Goal: Task Accomplishment & Management: Manage account settings

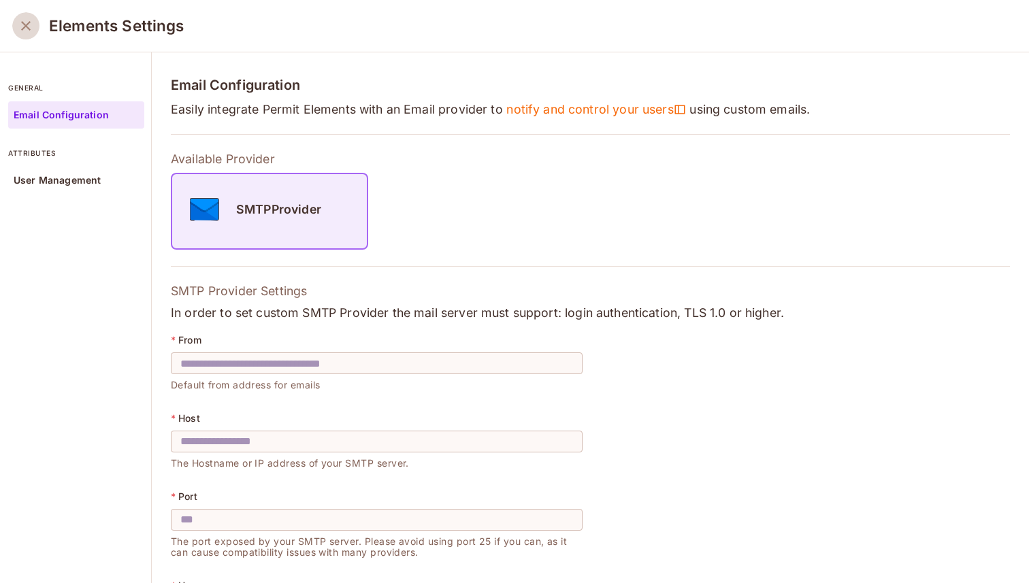
click at [18, 33] on icon "close" at bounding box center [26, 26] width 16 height 16
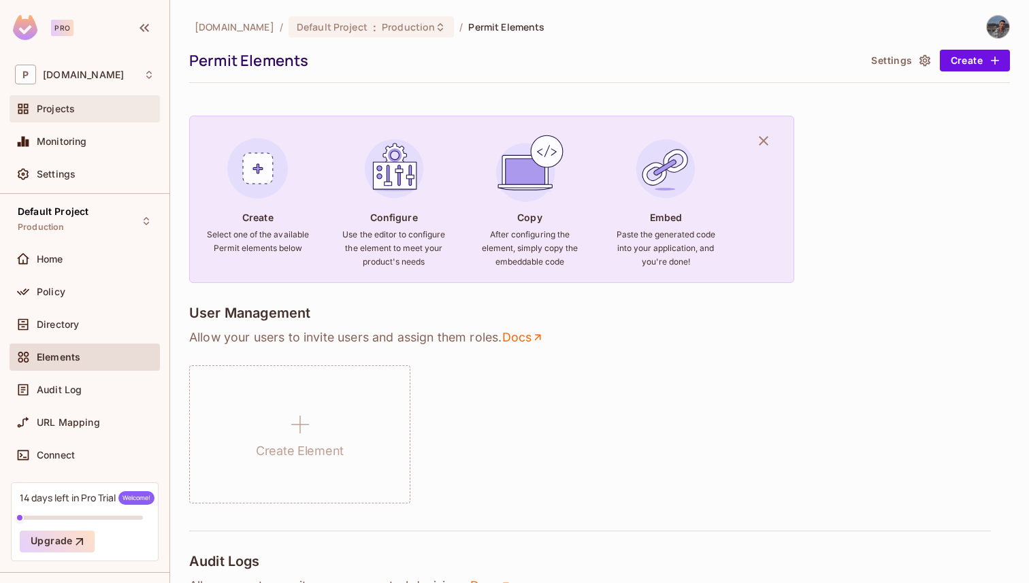
click at [44, 108] on span "Projects" at bounding box center [56, 108] width 38 height 11
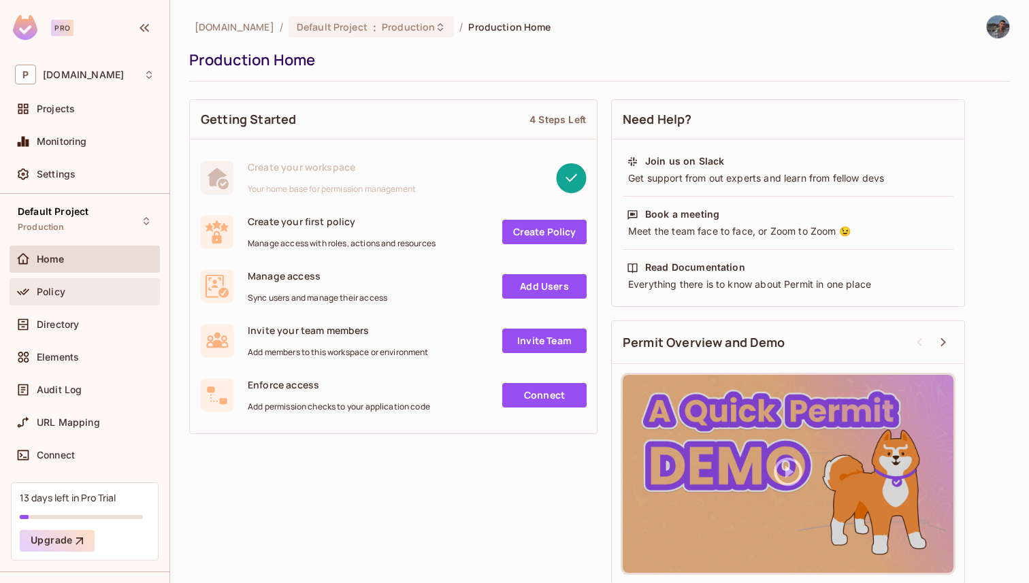
click at [101, 297] on div "Policy" at bounding box center [96, 292] width 118 height 11
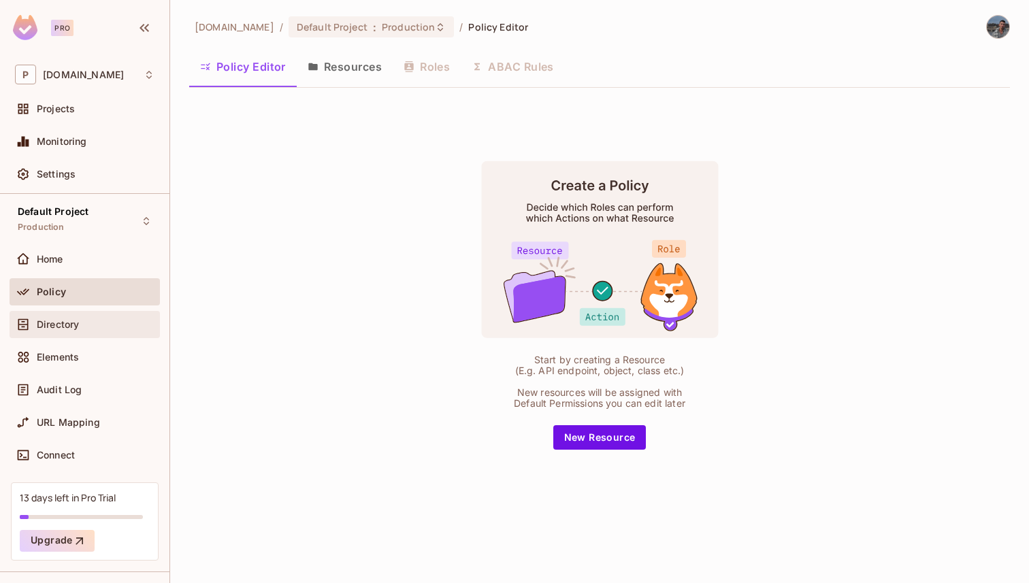
click at [59, 323] on span "Directory" at bounding box center [58, 324] width 42 height 11
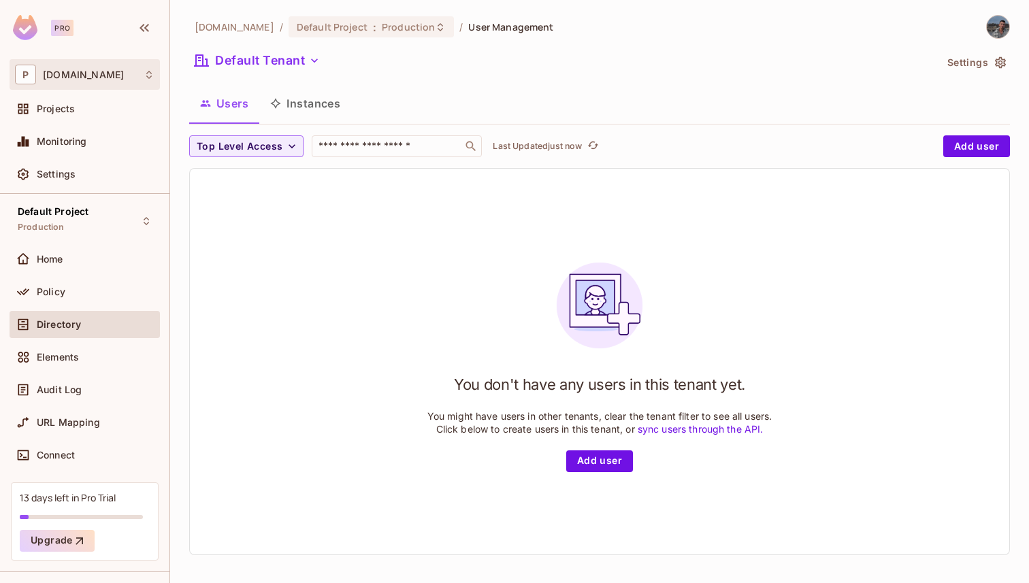
click at [88, 76] on div "P permit.io" at bounding box center [85, 75] width 140 height 20
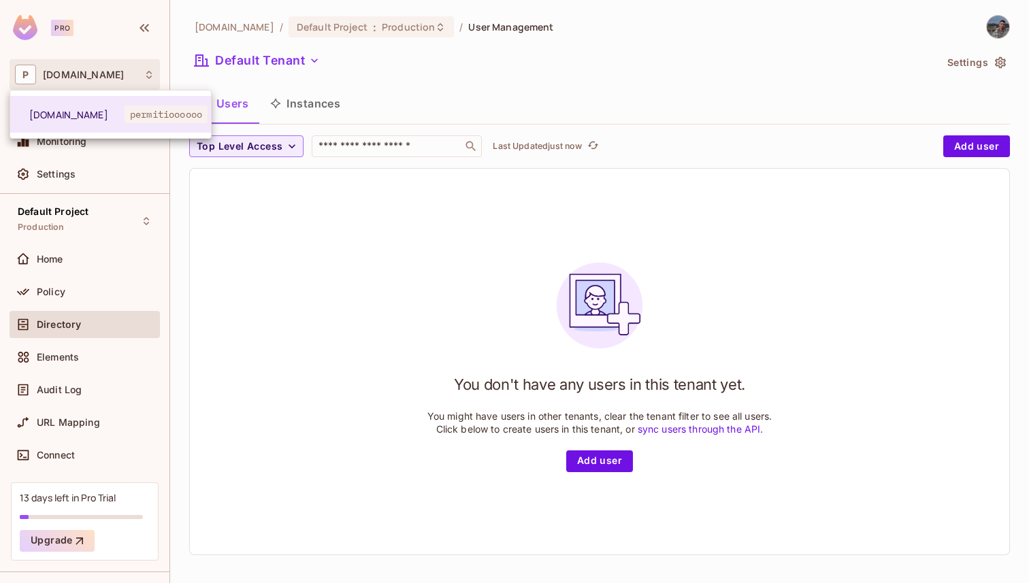
click at [364, 363] on div at bounding box center [514, 291] width 1029 height 583
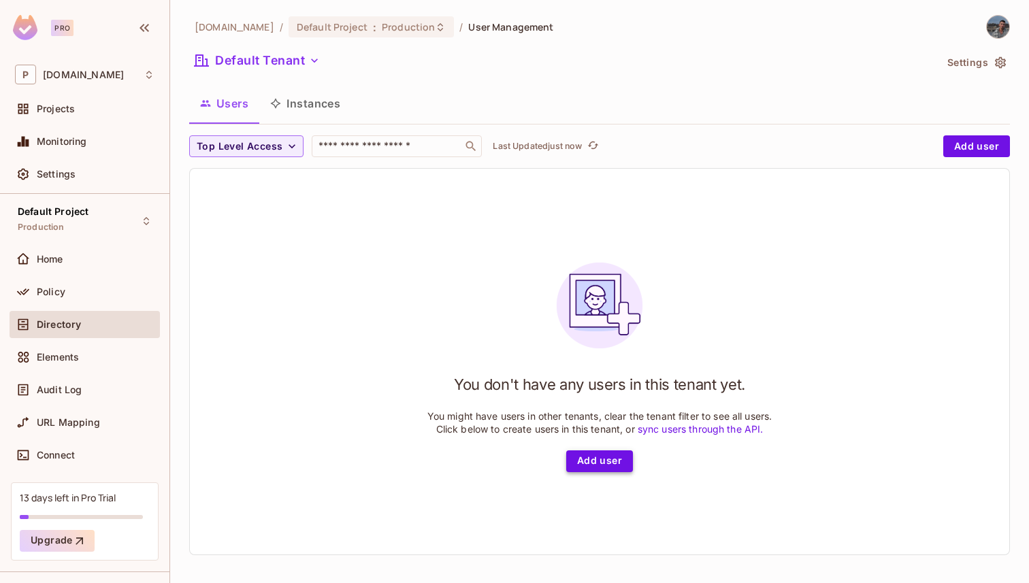
click at [595, 470] on button "Add user" at bounding box center [599, 462] width 67 height 22
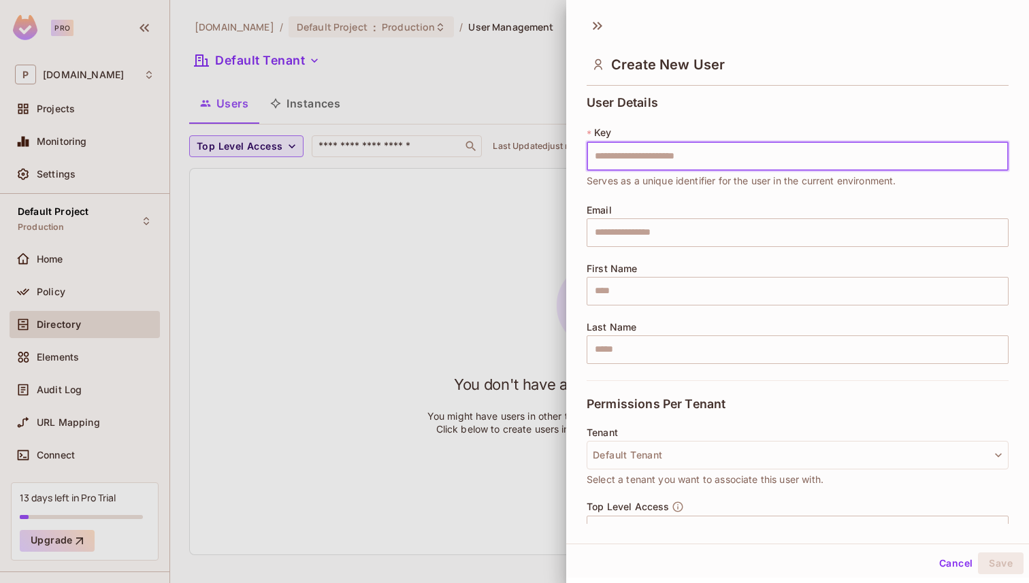
click at [627, 157] on input "text" at bounding box center [798, 156] width 422 height 29
type input "********"
click at [672, 233] on input "text" at bounding box center [798, 232] width 422 height 29
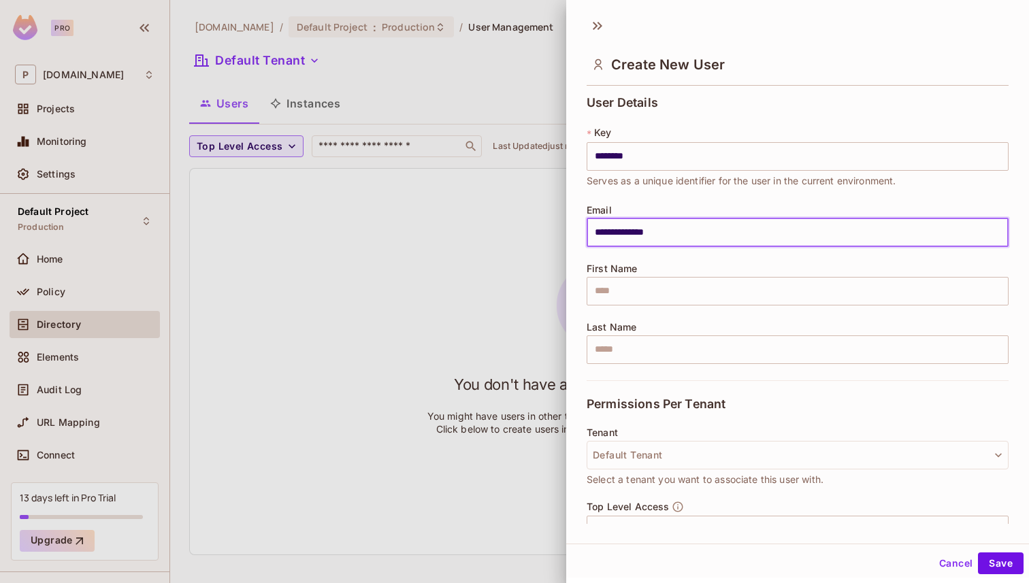
click at [615, 232] on input "**********" at bounding box center [798, 232] width 422 height 29
type input "**********"
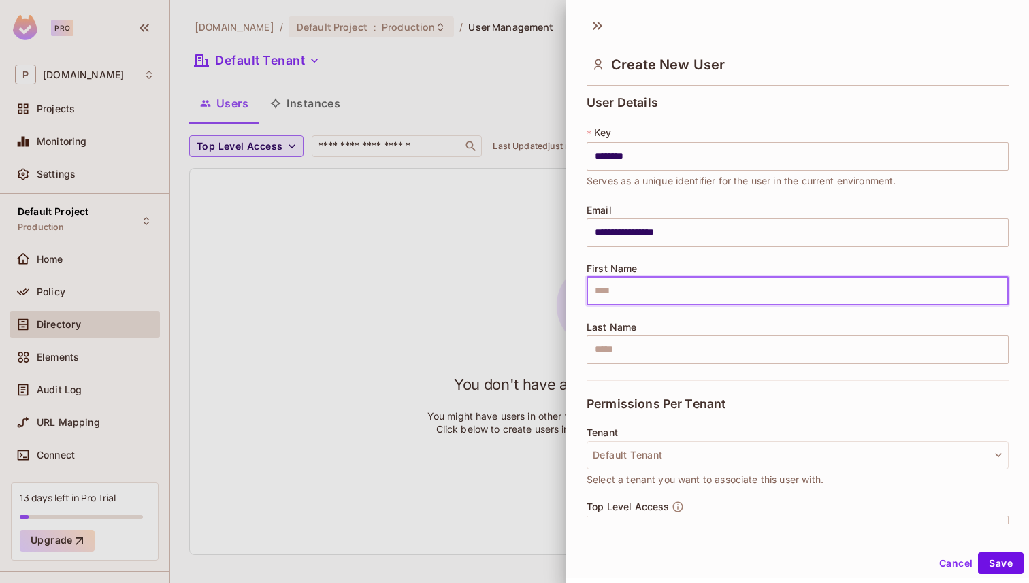
click at [678, 291] on input "text" at bounding box center [798, 291] width 422 height 29
type input "****"
click at [672, 360] on input "text" at bounding box center [798, 350] width 422 height 29
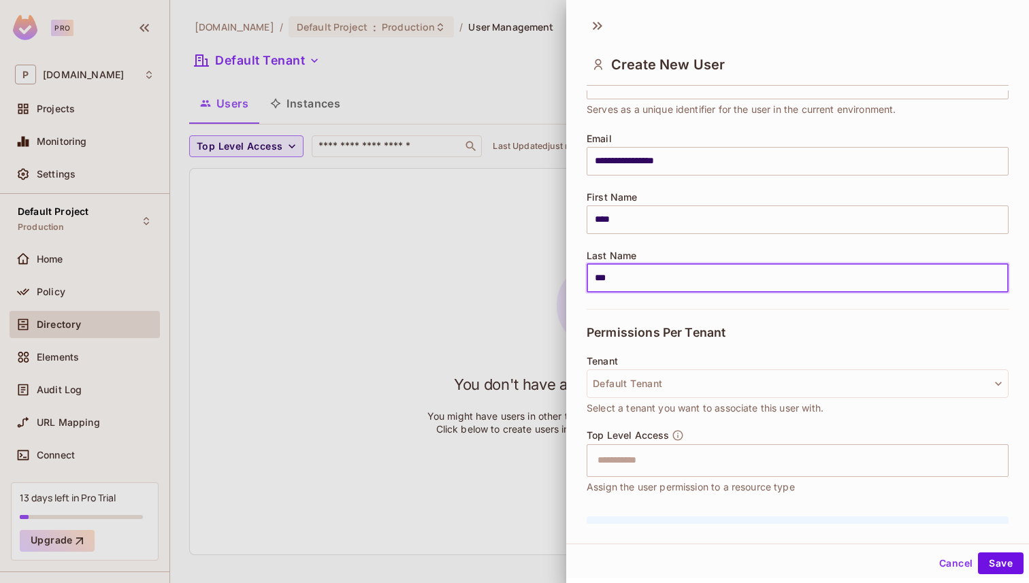
scroll to position [76, 0]
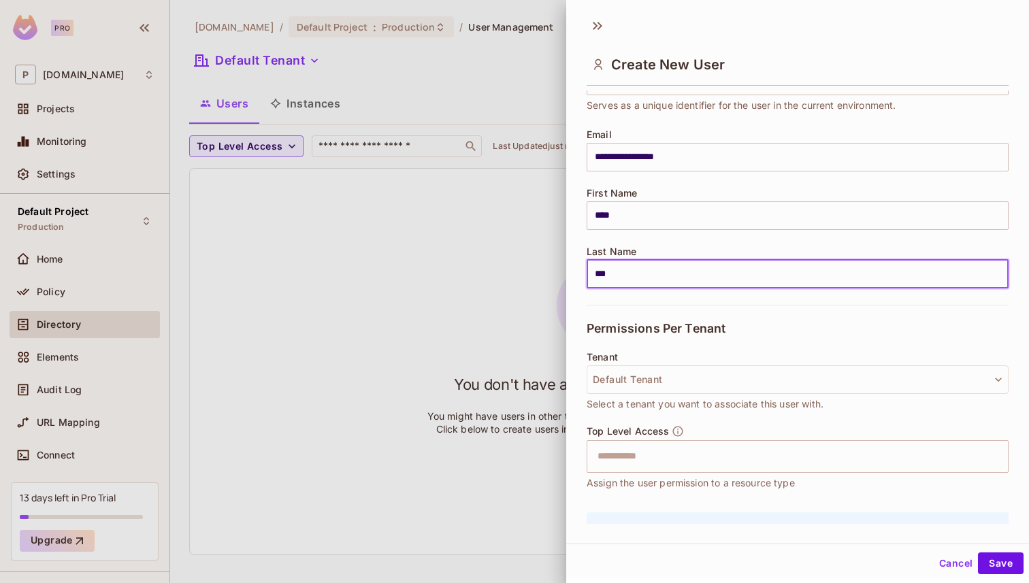
type input "***"
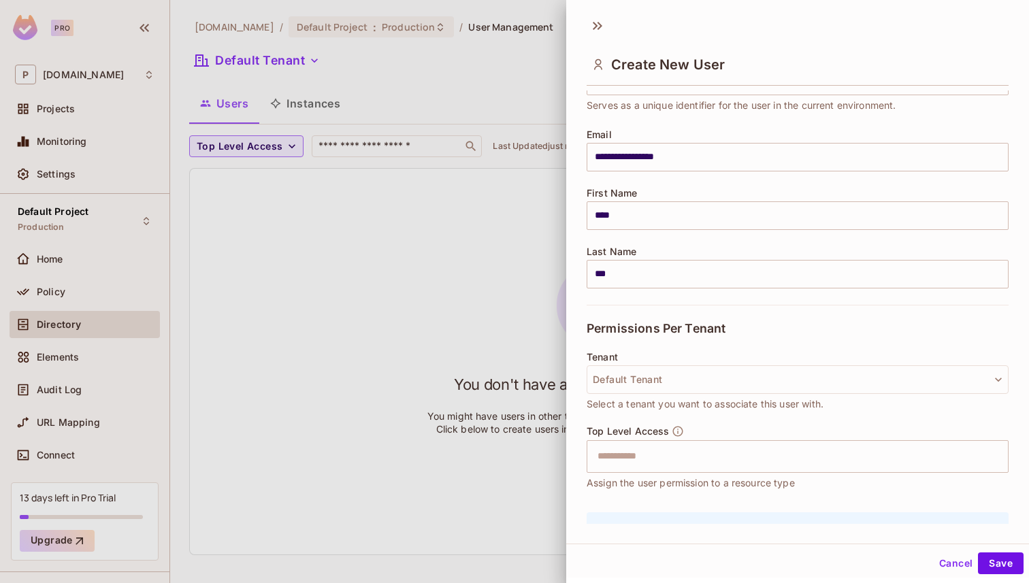
click at [647, 363] on div "Tenant Default Tenant Select a tenant you want to associate this user with." at bounding box center [798, 382] width 422 height 60
click at [647, 366] on button "Default Tenant" at bounding box center [798, 380] width 422 height 29
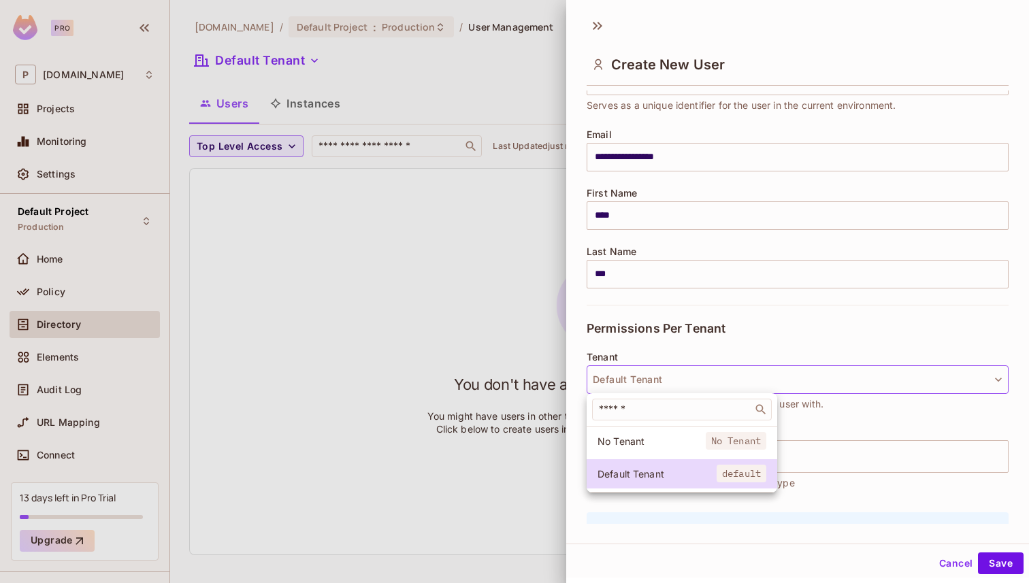
click at [685, 369] on div at bounding box center [514, 291] width 1029 height 583
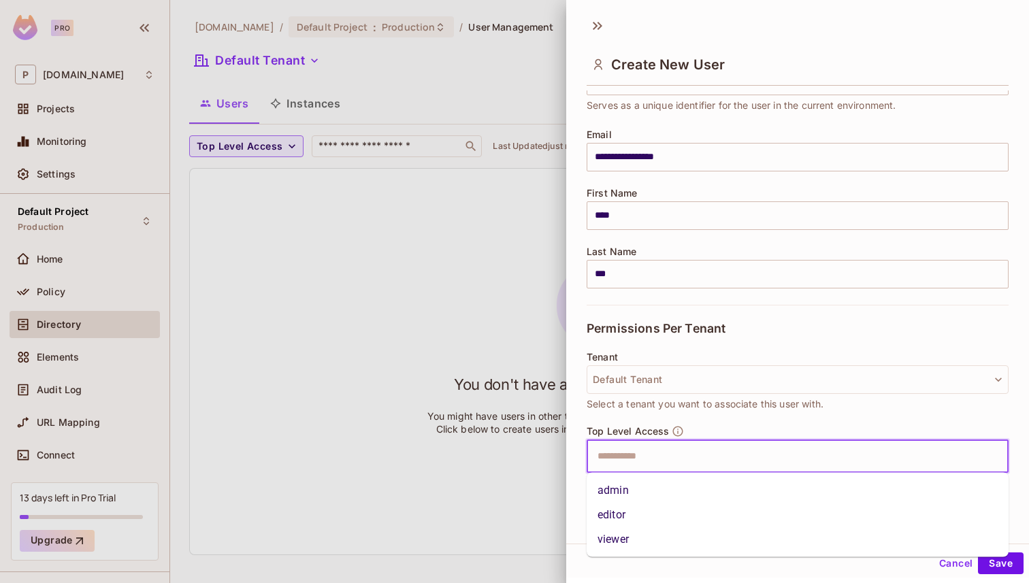
click at [633, 453] on input "text" at bounding box center [785, 456] width 393 height 27
click at [635, 493] on li "admin" at bounding box center [798, 491] width 422 height 25
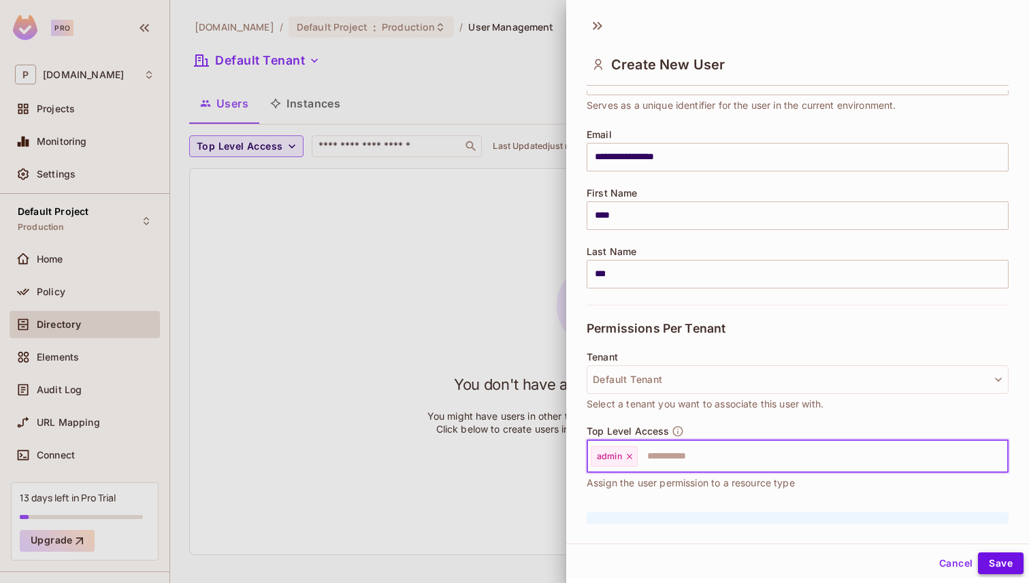
click at [996, 555] on button "Save" at bounding box center [1001, 564] width 46 height 22
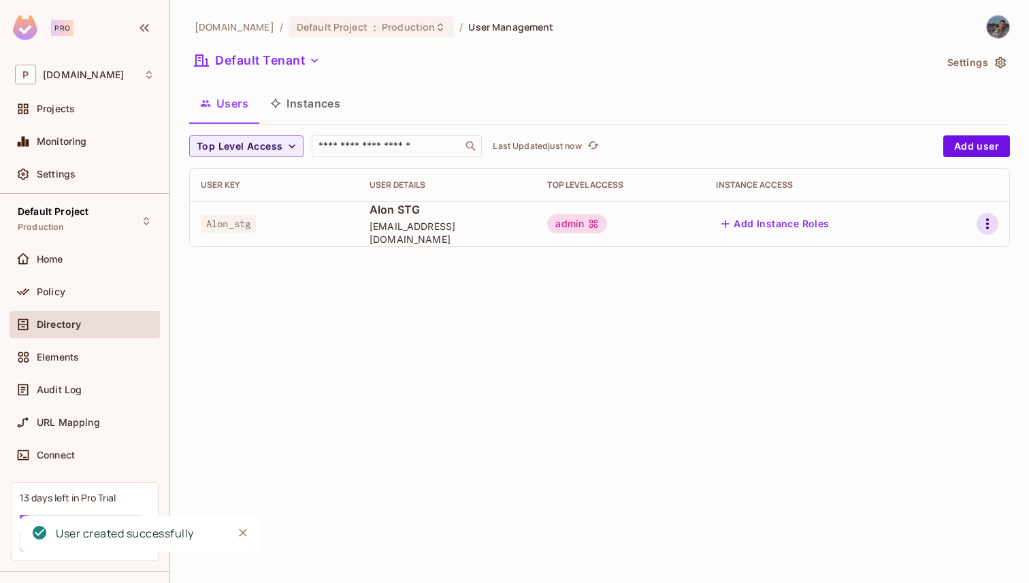
click at [988, 224] on icon "button" at bounding box center [987, 223] width 3 height 11
click at [921, 261] on div "Edit" at bounding box center [916, 255] width 18 height 14
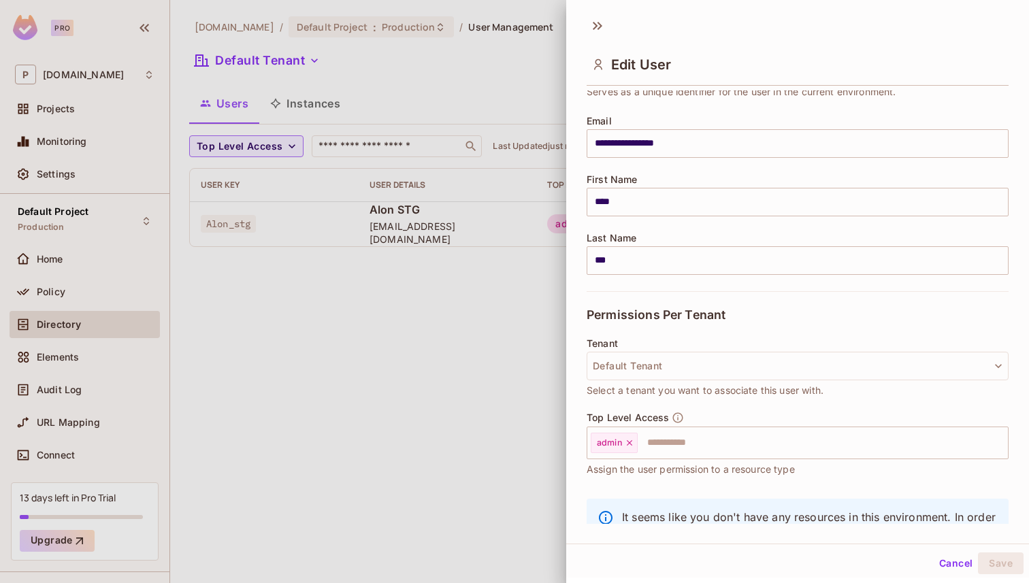
scroll to position [152, 0]
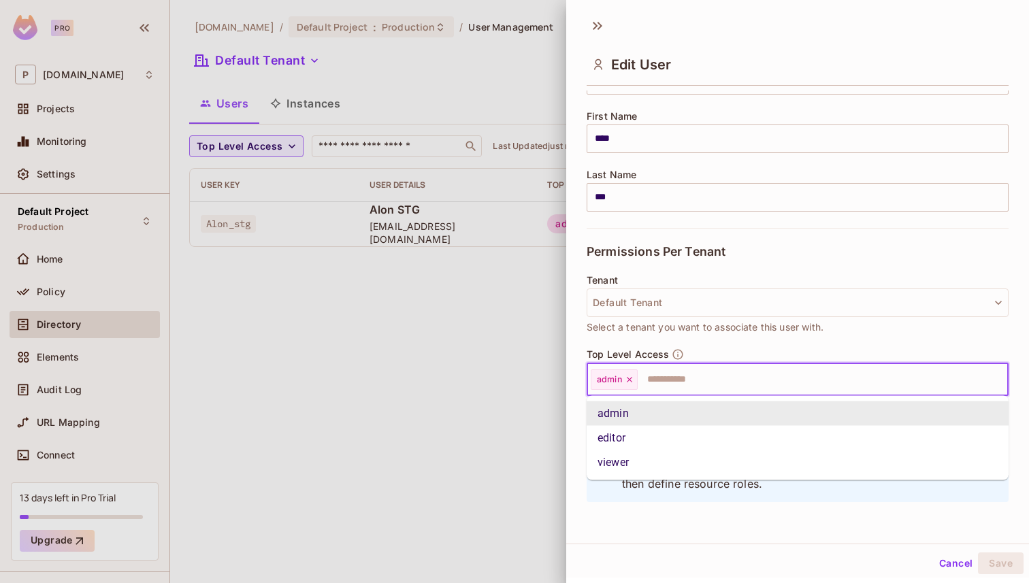
click at [665, 373] on input "text" at bounding box center [810, 379] width 343 height 27
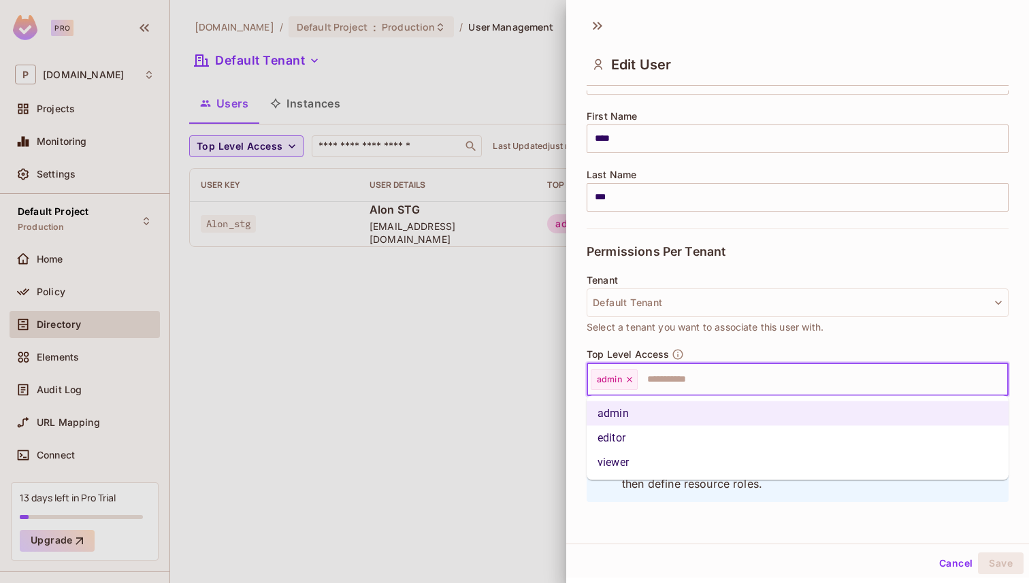
click at [635, 436] on li "editor" at bounding box center [798, 438] width 422 height 25
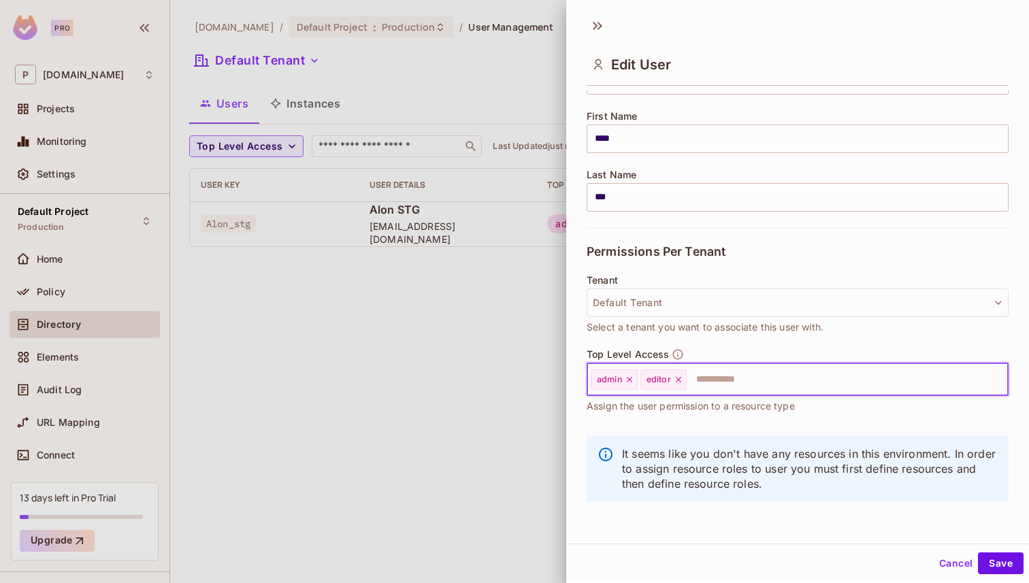
click at [633, 380] on icon at bounding box center [630, 380] width 10 height 10
click at [990, 551] on div "Cancel Save" at bounding box center [797, 563] width 463 height 33
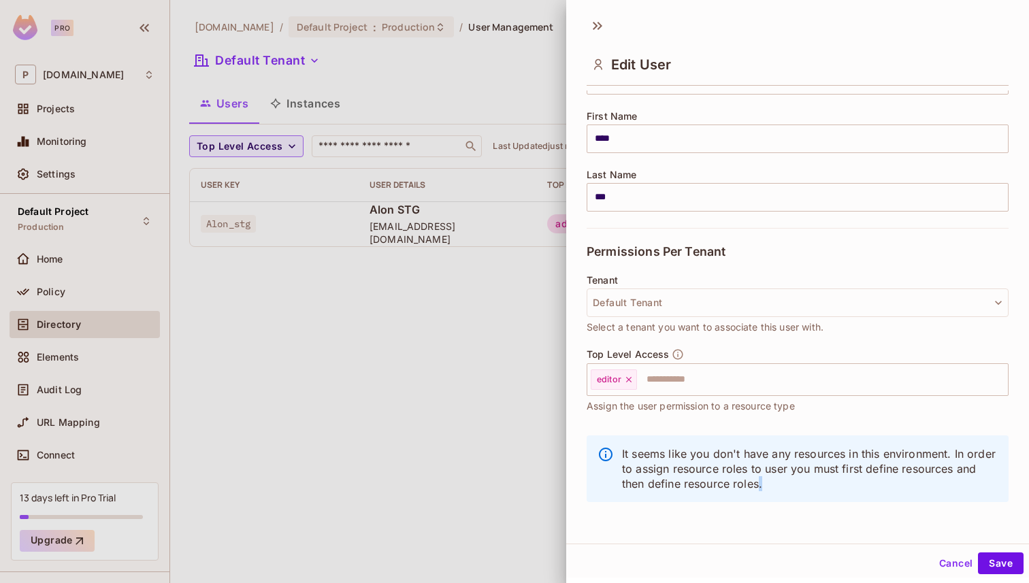
click at [990, 552] on div "Cancel Save" at bounding box center [797, 563] width 463 height 33
click at [990, 560] on button "Save" at bounding box center [1001, 564] width 46 height 22
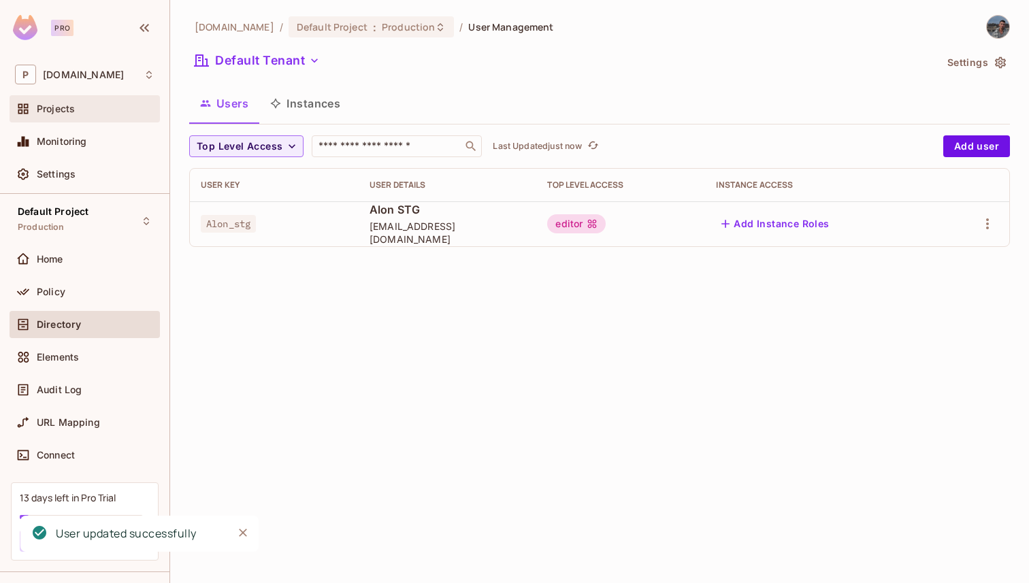
click at [79, 120] on div "Projects" at bounding box center [85, 108] width 150 height 27
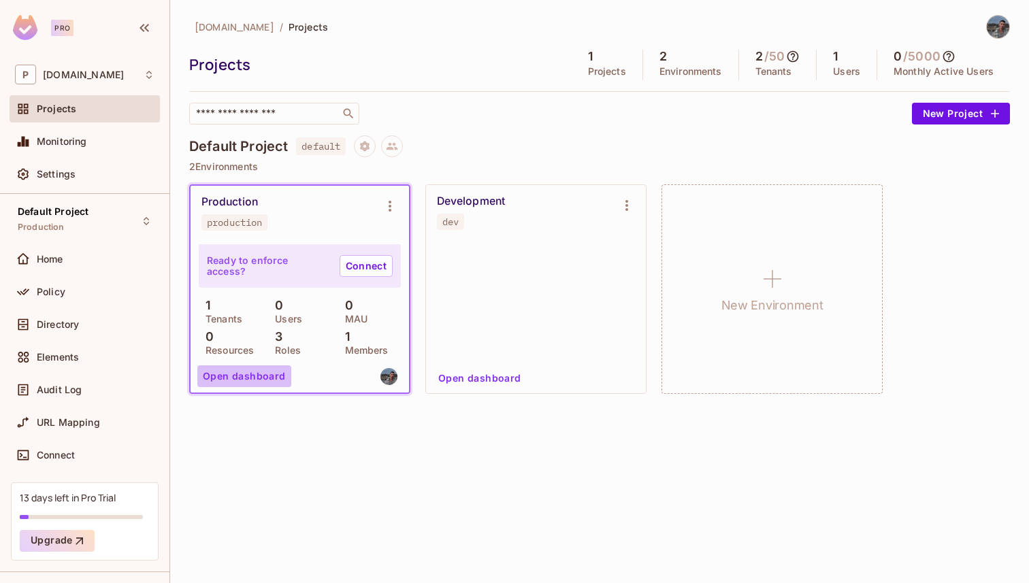
click at [253, 370] on button "Open dashboard" at bounding box center [244, 377] width 94 height 22
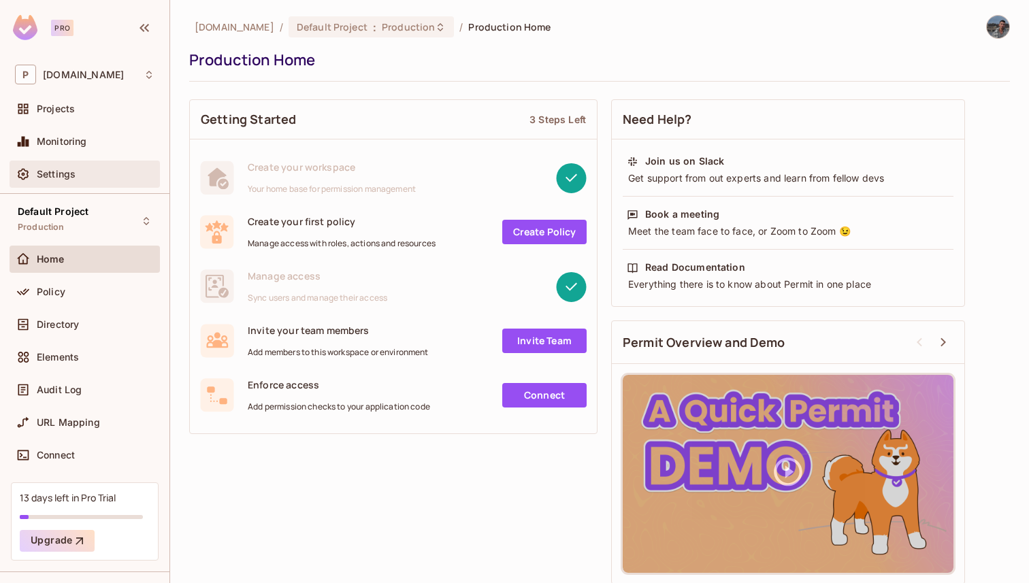
click at [65, 161] on div "Settings" at bounding box center [85, 174] width 150 height 27
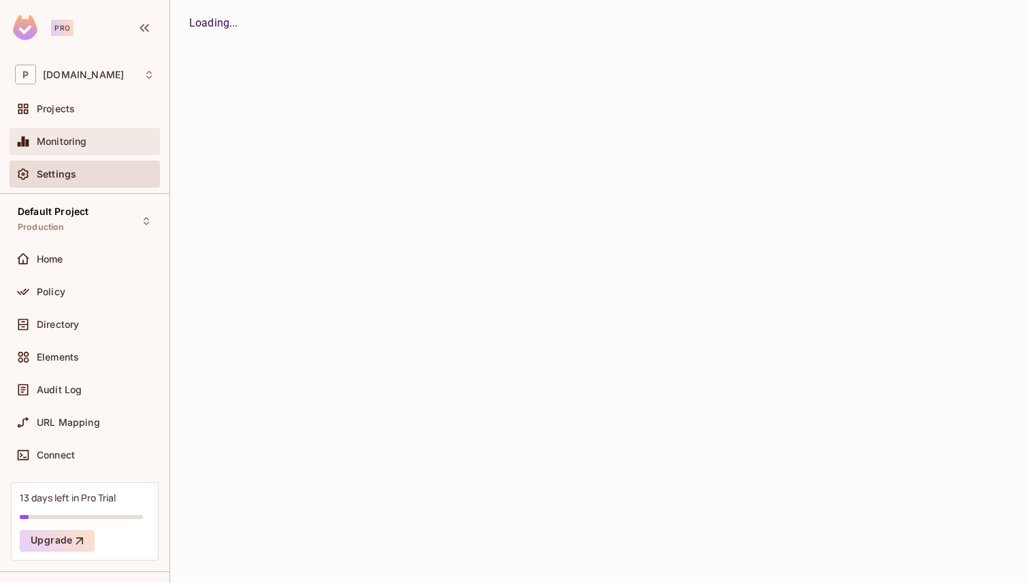
click at [65, 152] on div "Monitoring" at bounding box center [85, 141] width 150 height 27
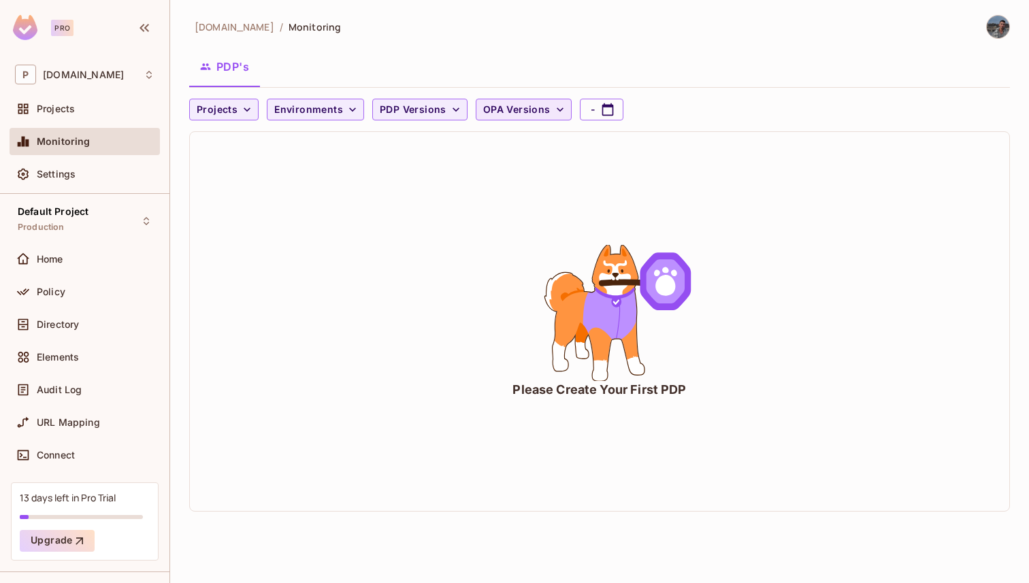
click at [522, 99] on button "OPA Versions" at bounding box center [524, 110] width 96 height 22
click at [451, 68] on div at bounding box center [514, 291] width 1029 height 583
click at [217, 103] on span "Projects" at bounding box center [217, 109] width 41 height 17
click at [217, 103] on div at bounding box center [514, 291] width 1029 height 583
click at [81, 101] on div "Projects" at bounding box center [85, 109] width 140 height 16
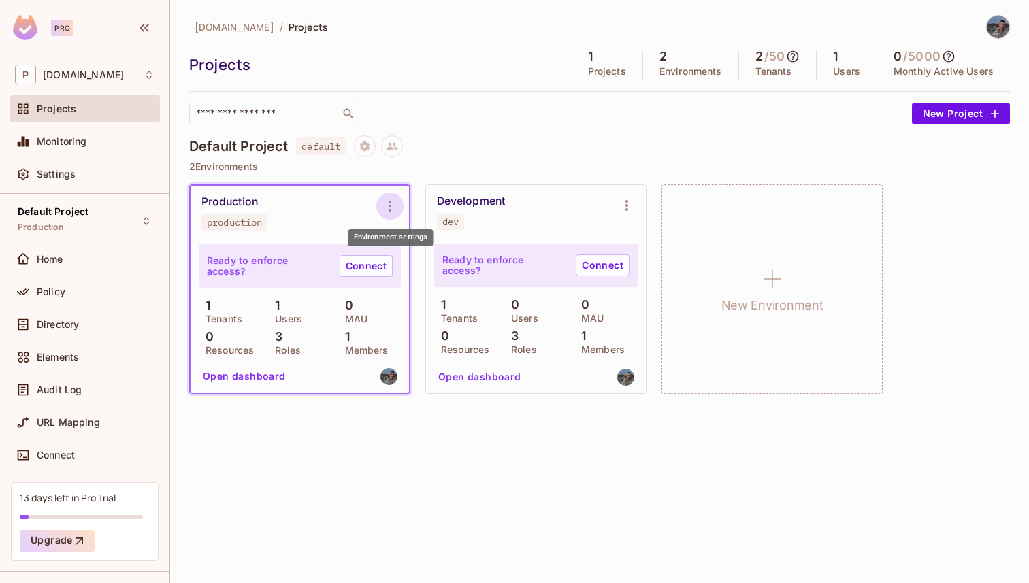
click at [385, 204] on icon "Environment settings" at bounding box center [390, 206] width 16 height 16
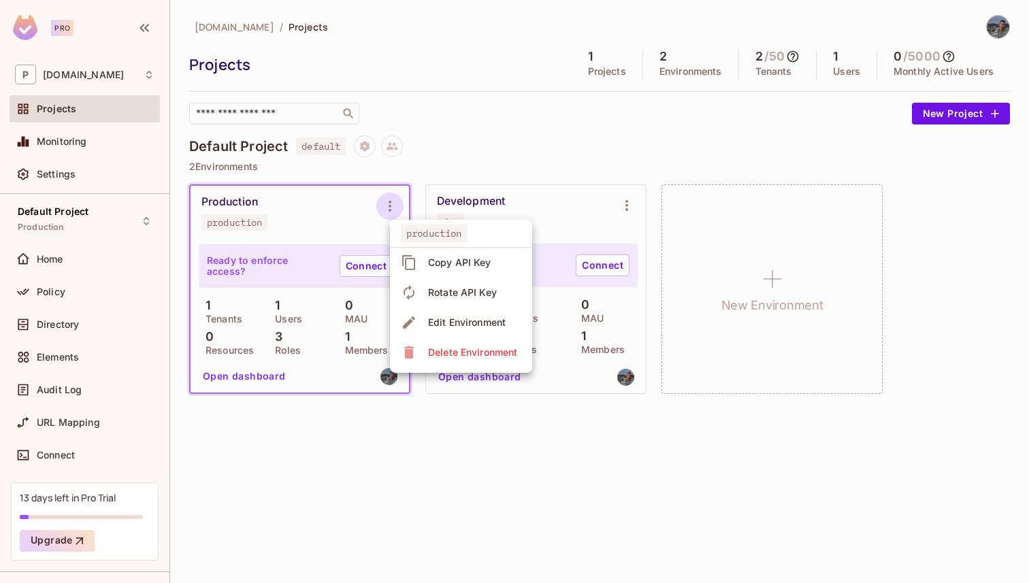
click at [88, 213] on div at bounding box center [514, 291] width 1029 height 583
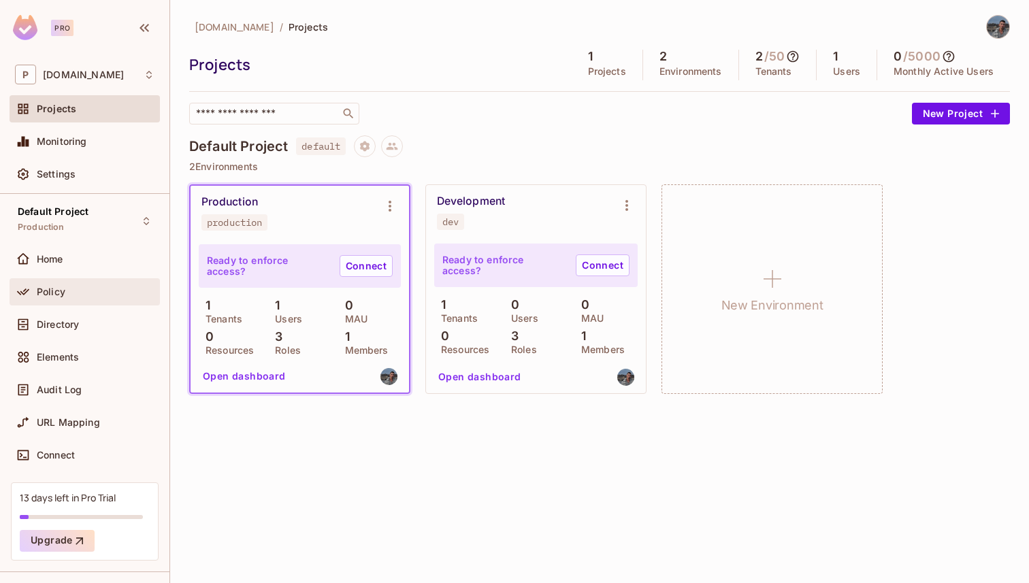
click at [109, 289] on div "Policy" at bounding box center [96, 292] width 118 height 11
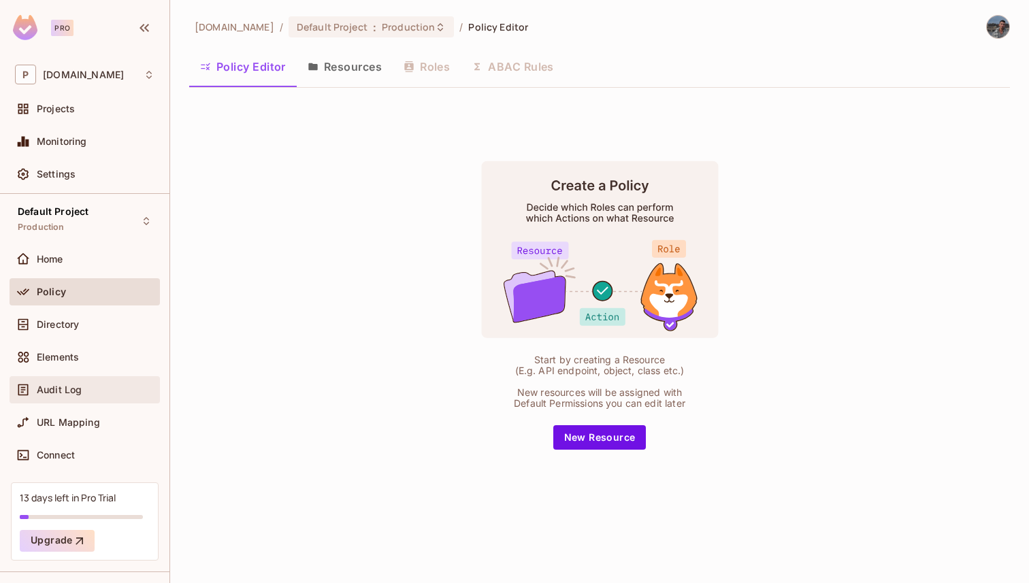
click at [74, 391] on span "Audit Log" at bounding box center [59, 390] width 45 height 11
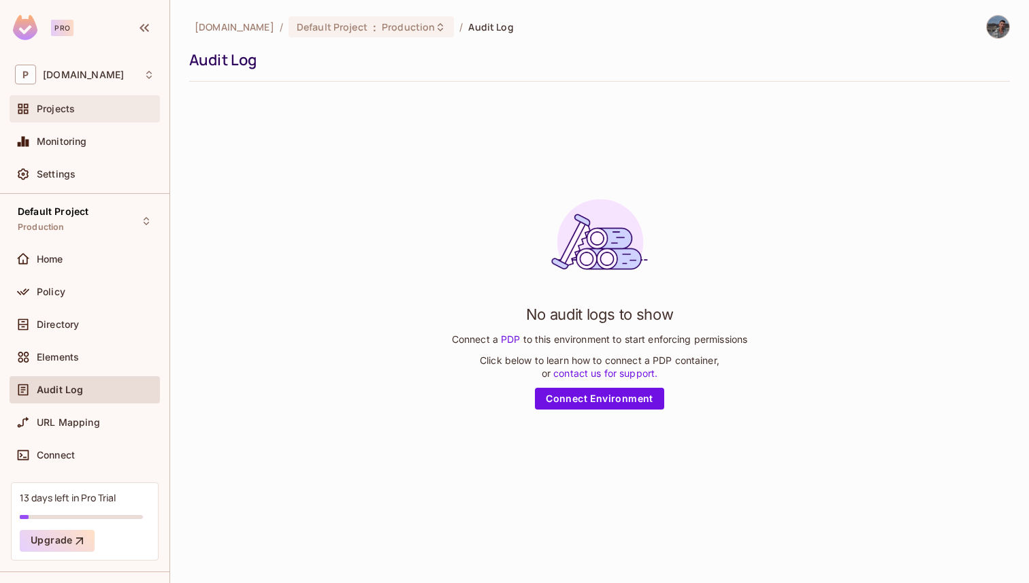
click at [82, 112] on div "Projects" at bounding box center [96, 108] width 118 height 11
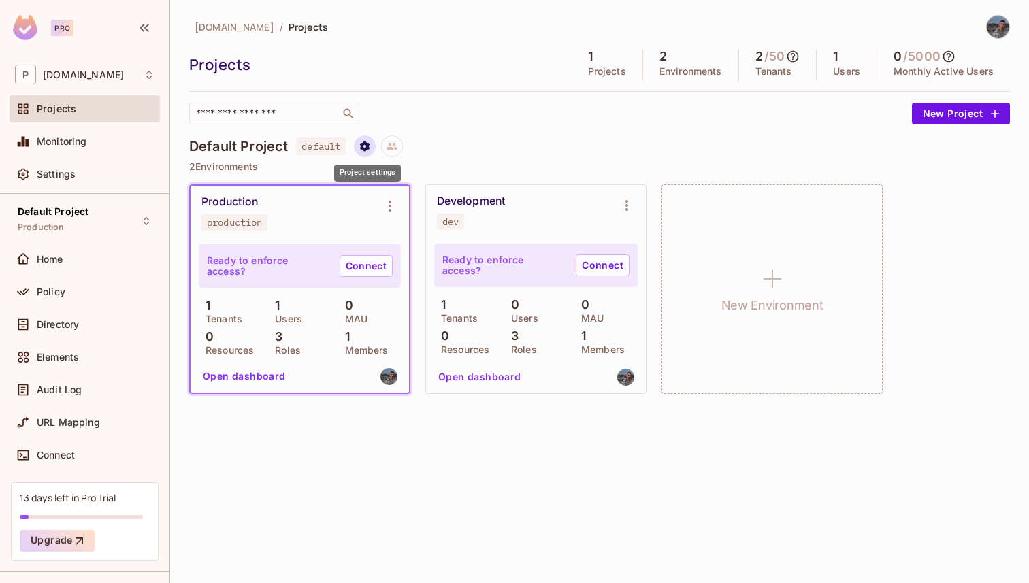
click at [363, 150] on icon "Project settings" at bounding box center [365, 146] width 12 height 12
click at [363, 150] on div at bounding box center [514, 291] width 1029 height 583
click at [392, 150] on icon at bounding box center [392, 146] width 12 height 12
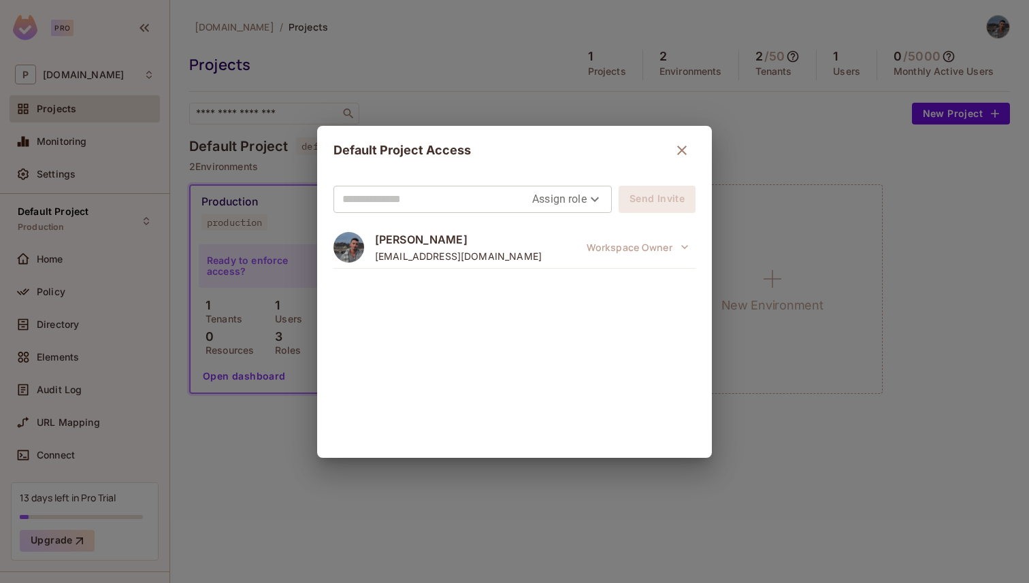
click at [394, 76] on div "Default Project Access Assign role Send Invite Alon Boshi alon@permit.io Worksp…" at bounding box center [514, 291] width 1029 height 583
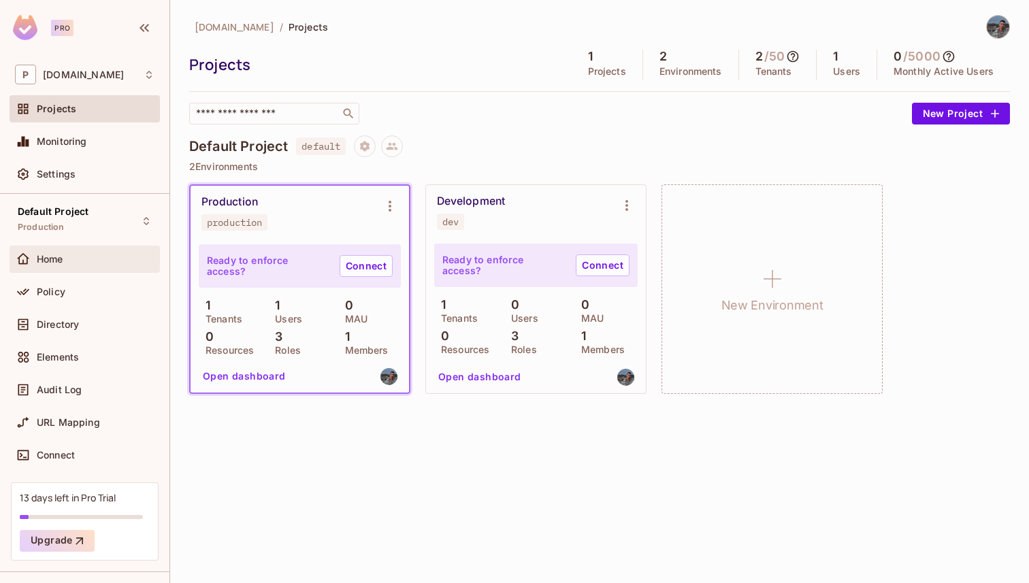
click at [65, 254] on div "Home" at bounding box center [96, 259] width 118 height 11
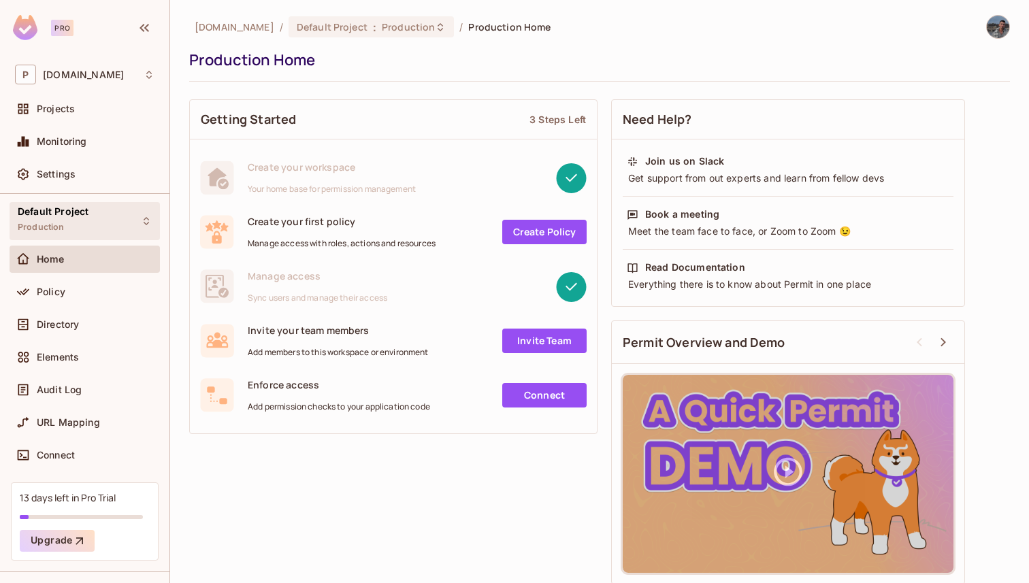
click at [91, 236] on div "Default Project Production" at bounding box center [85, 220] width 150 height 37
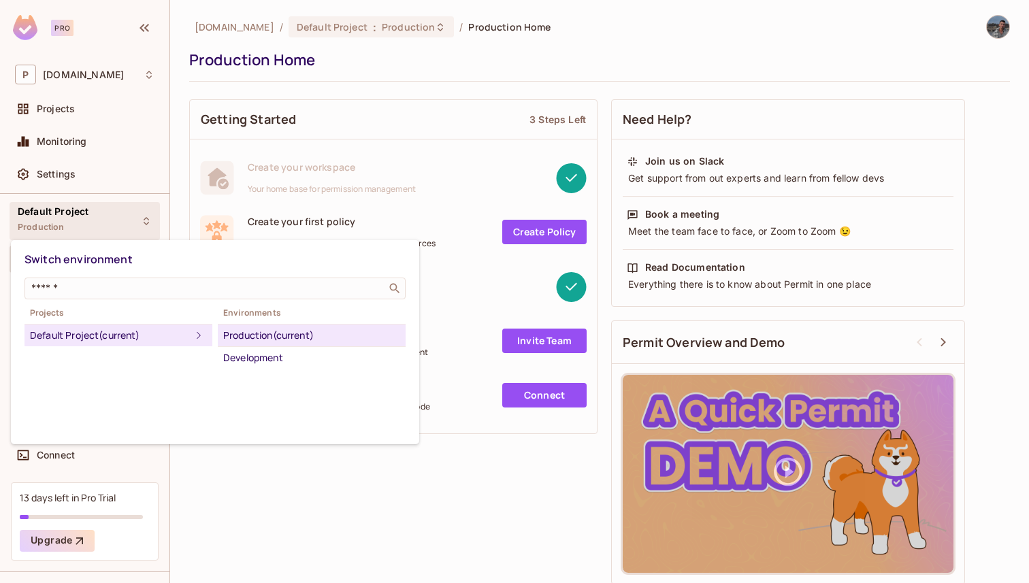
click at [240, 508] on div at bounding box center [514, 291] width 1029 height 583
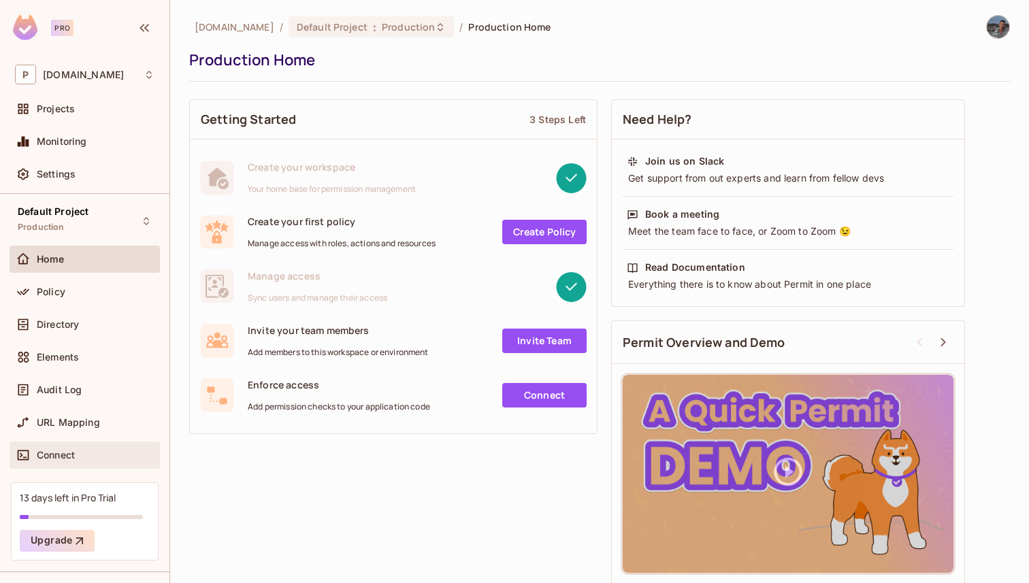
click at [93, 442] on div "Connect" at bounding box center [85, 455] width 150 height 27
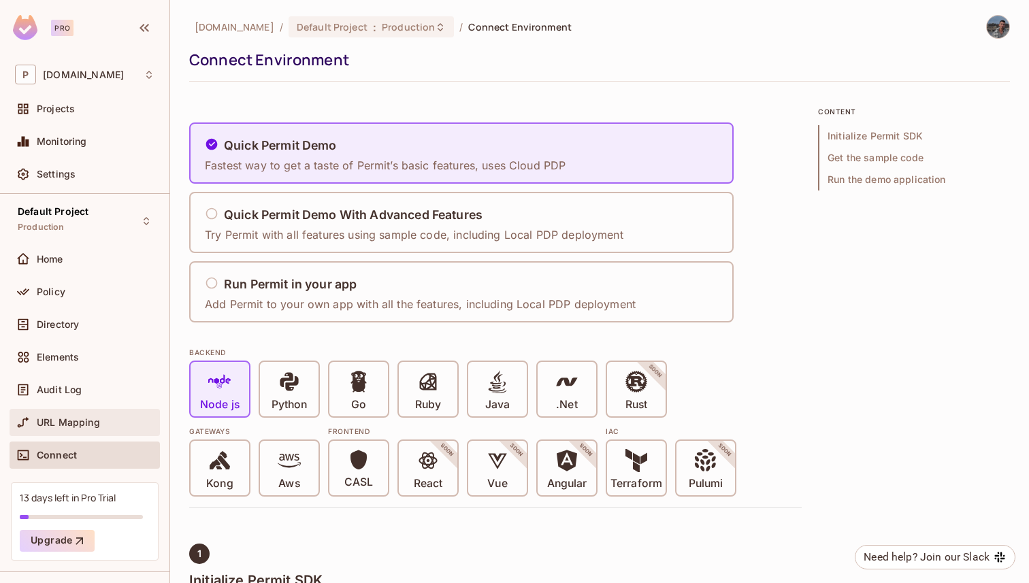
click at [99, 424] on div "URL Mapping" at bounding box center [96, 422] width 118 height 11
